Goal: Information Seeking & Learning: Learn about a topic

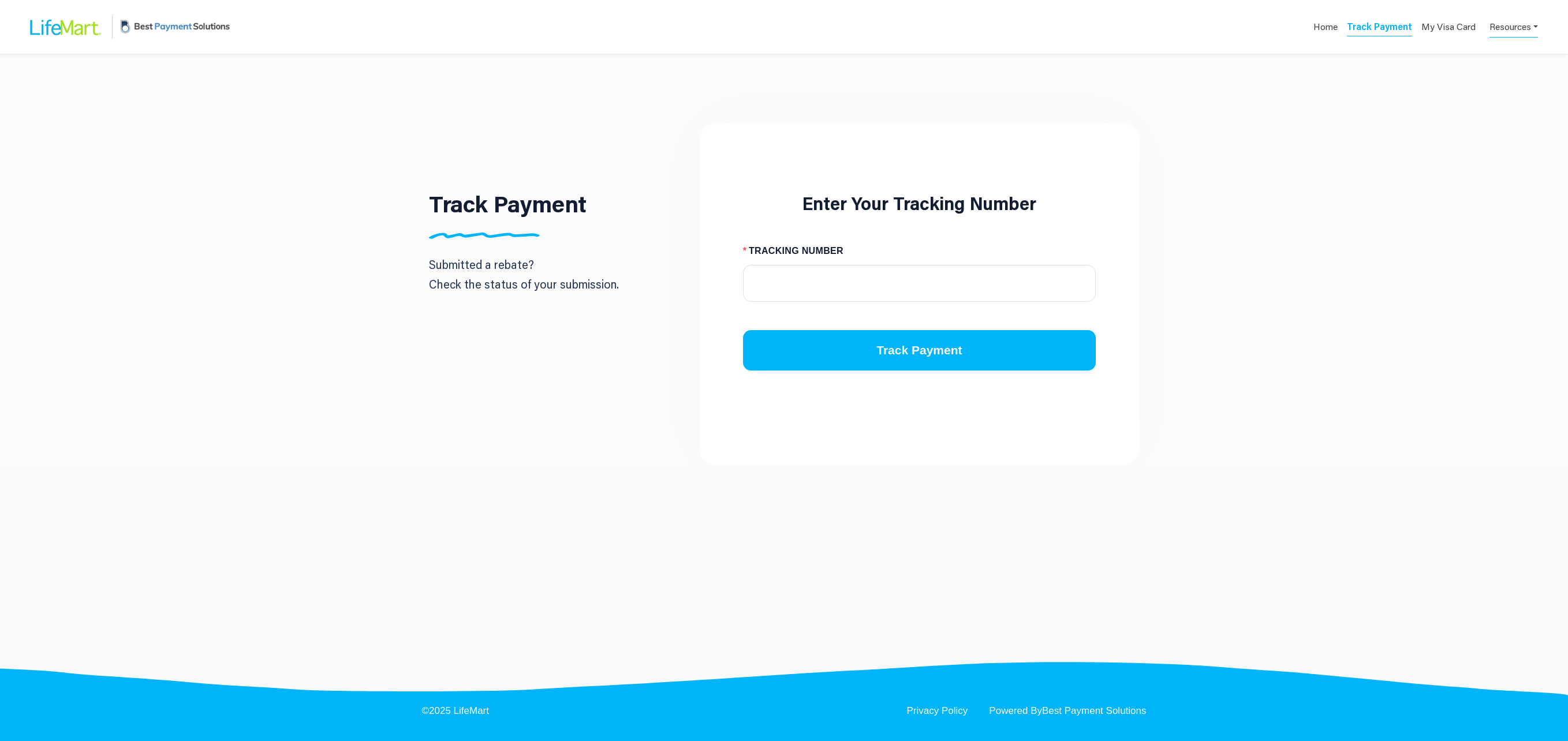
click at [1509, 23] on link "Resources" at bounding box center [1513, 26] width 49 height 23
click at [1465, 48] on div "FAQs" at bounding box center [1496, 54] width 72 height 14
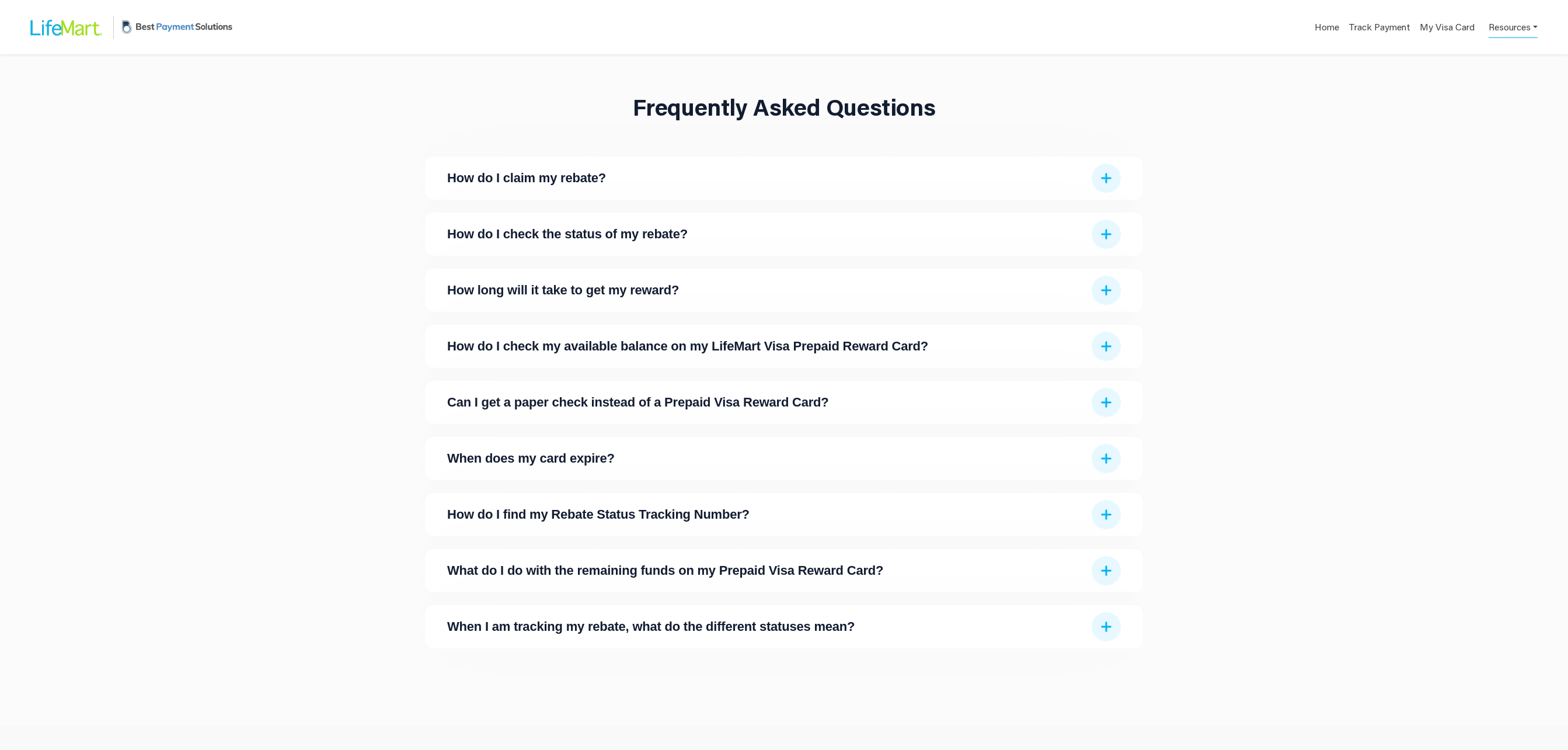
click at [734, 656] on div "How do I claim my rebate? Please click here to submit your rebate. How do I che…" at bounding box center [784, 408] width 718 height 505
click at [793, 633] on span "When I am tracking my rebate, what do the different statuses mean?" at bounding box center [765, 627] width 638 height 13
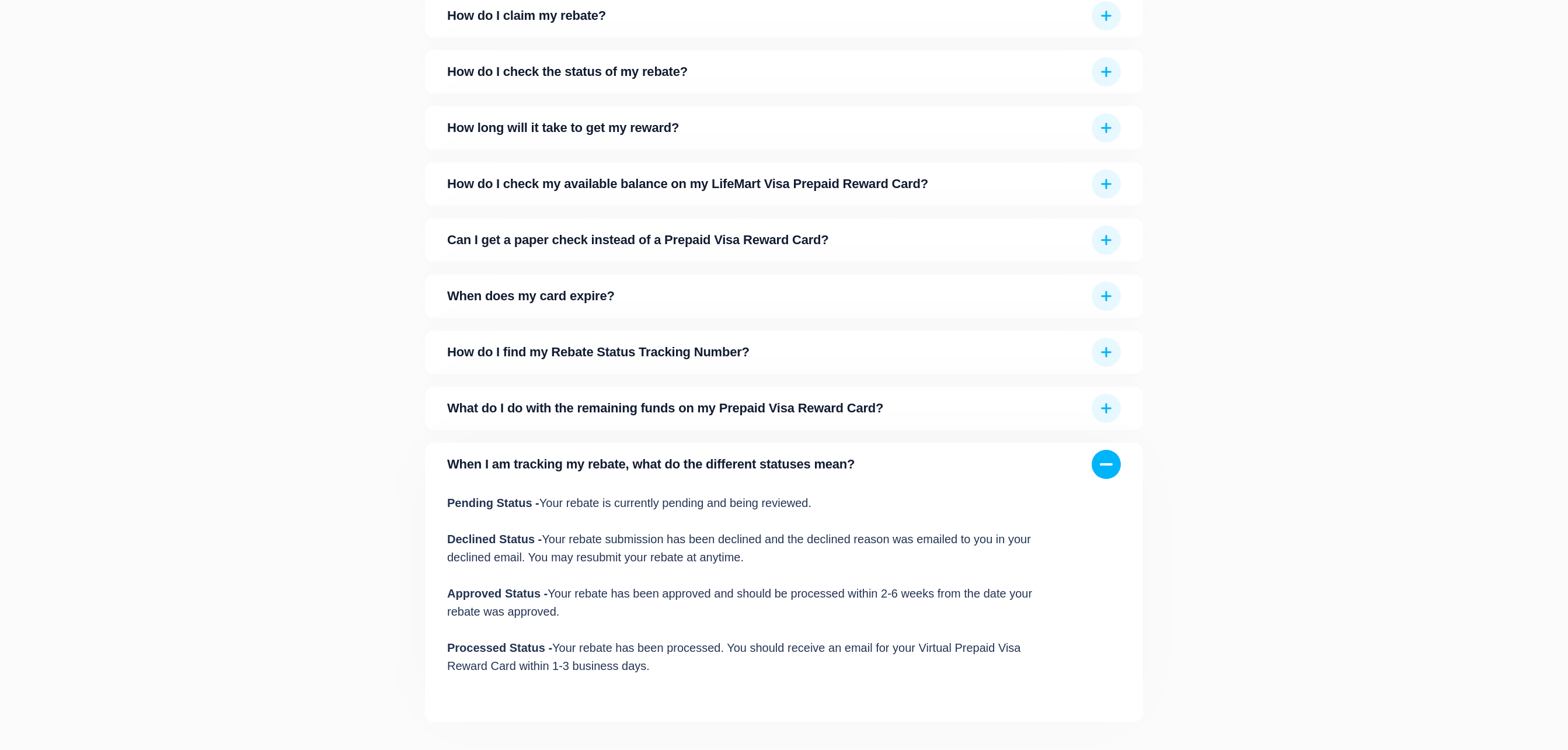
scroll to position [165, 0]
